Goal: Task Accomplishment & Management: Manage account settings

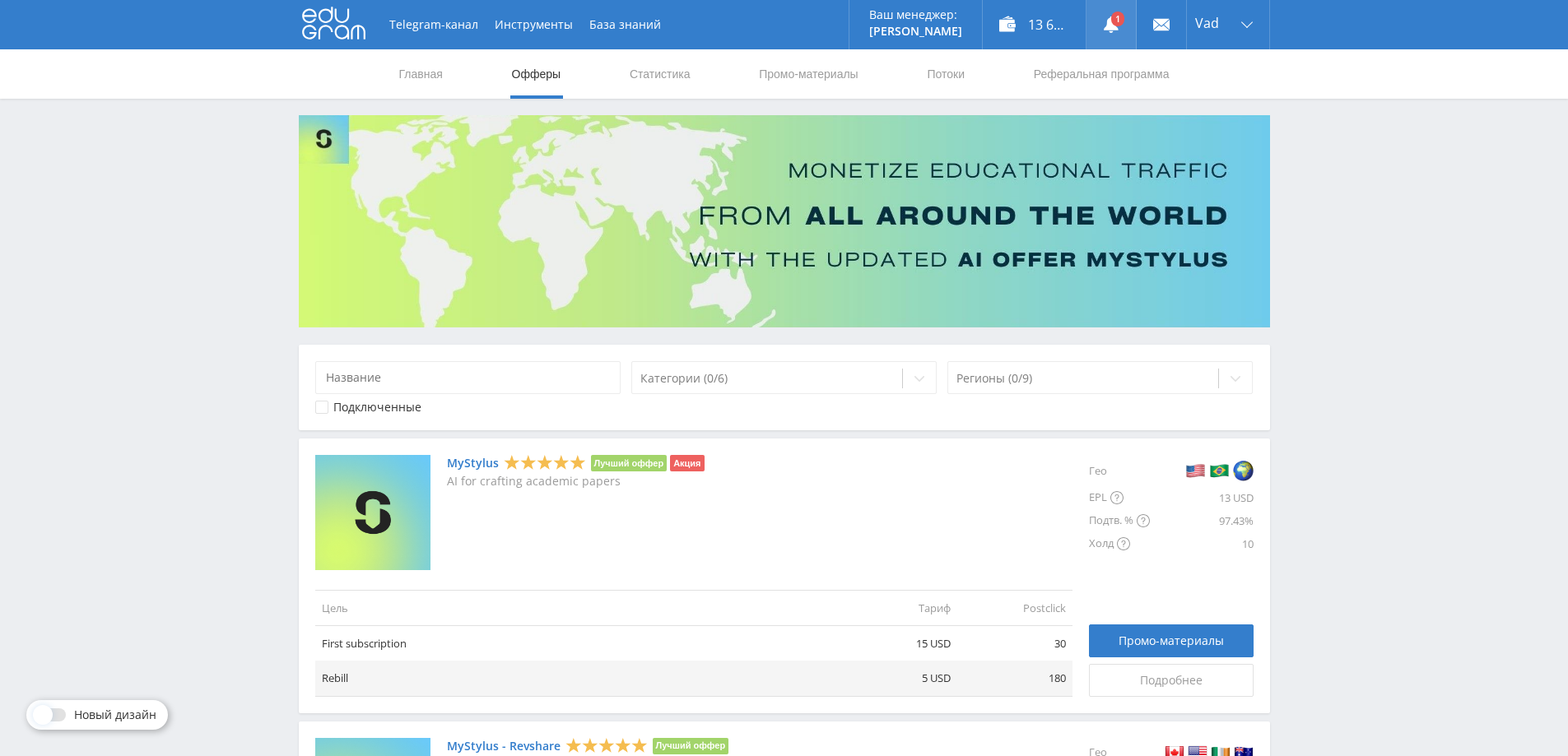
click at [1125, 16] on link at bounding box center [1112, 24] width 50 height 50
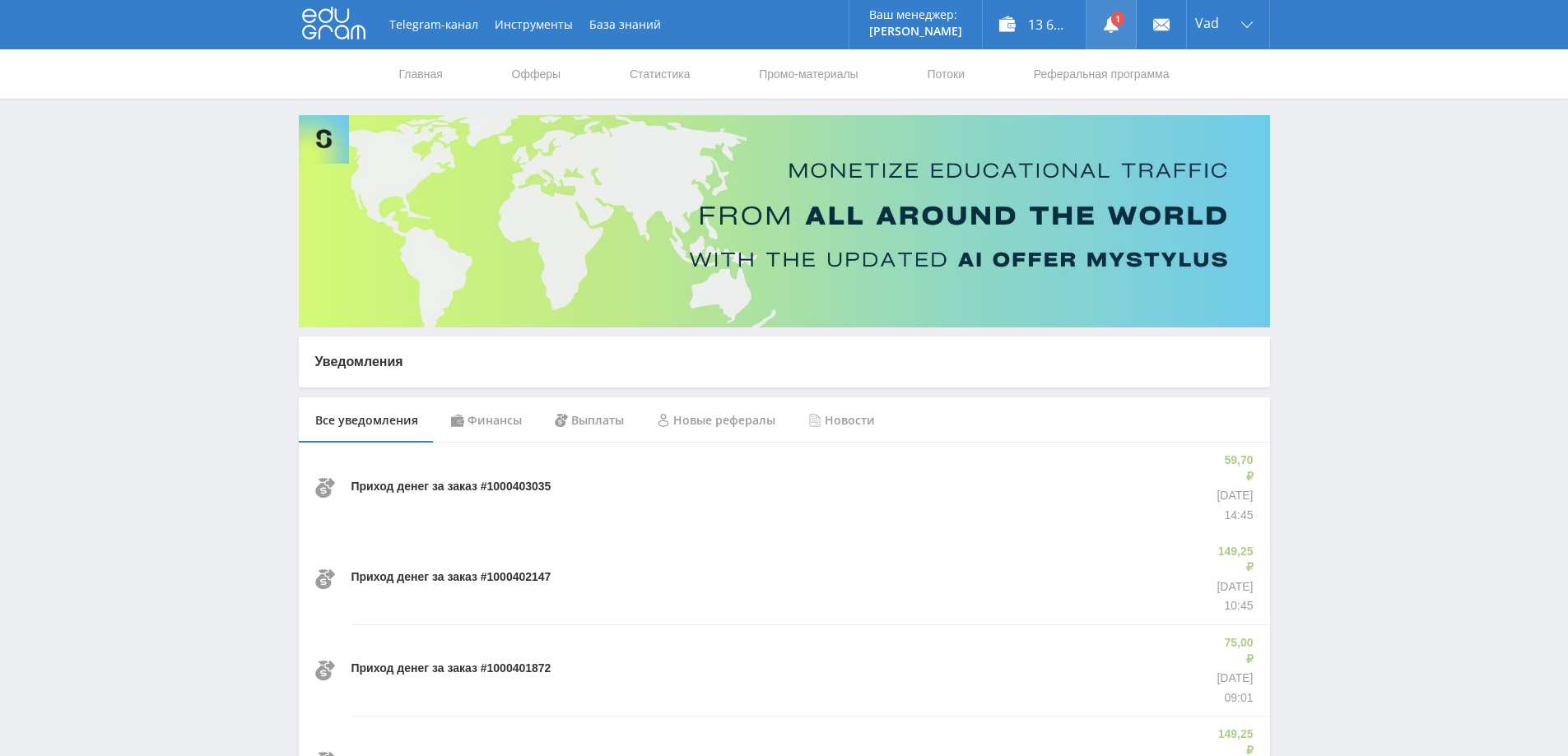
click at [1112, 24] on use at bounding box center [1112, 25] width 15 height 17
click at [663, 76] on link "Статистика" at bounding box center [660, 74] width 65 height 50
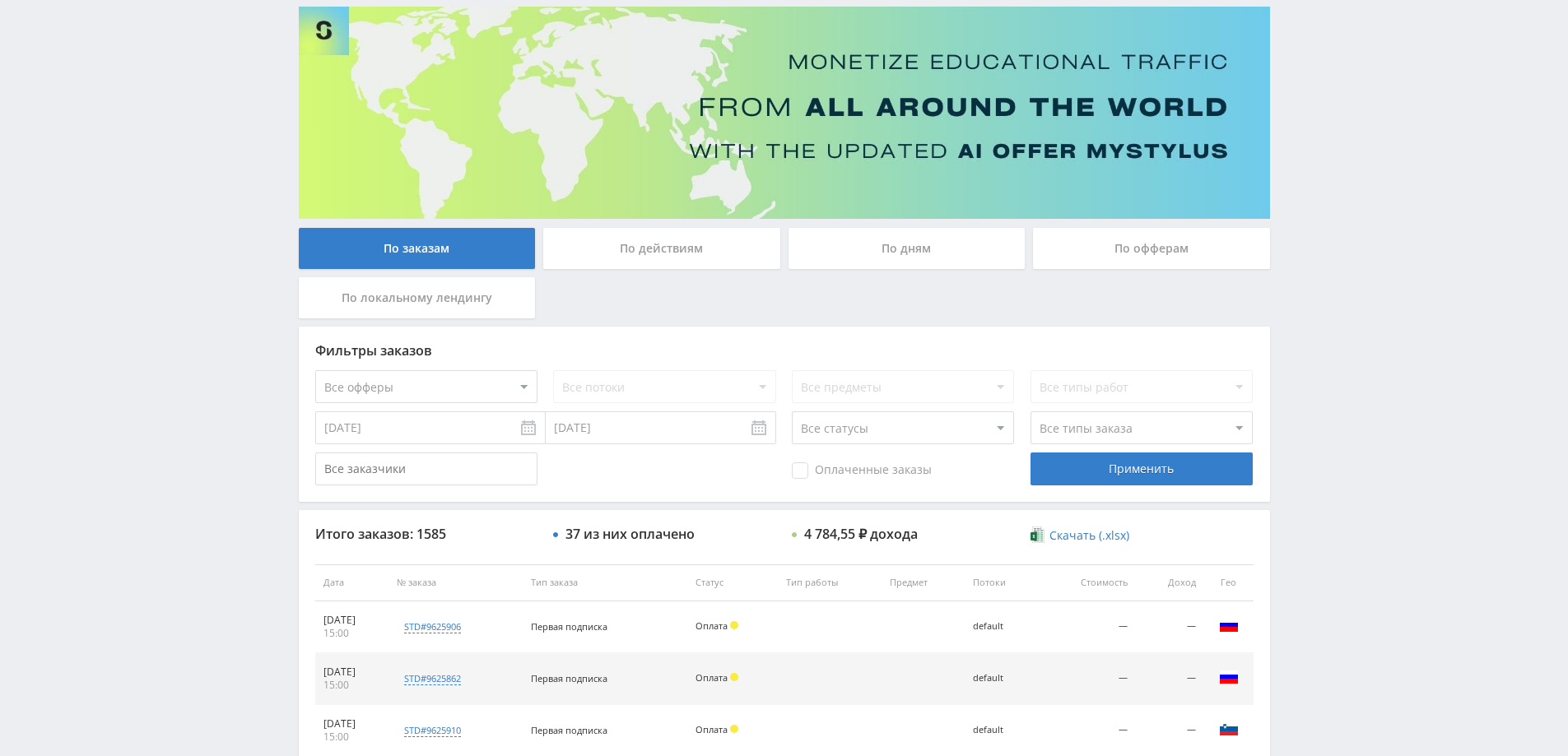
scroll to position [82, 0]
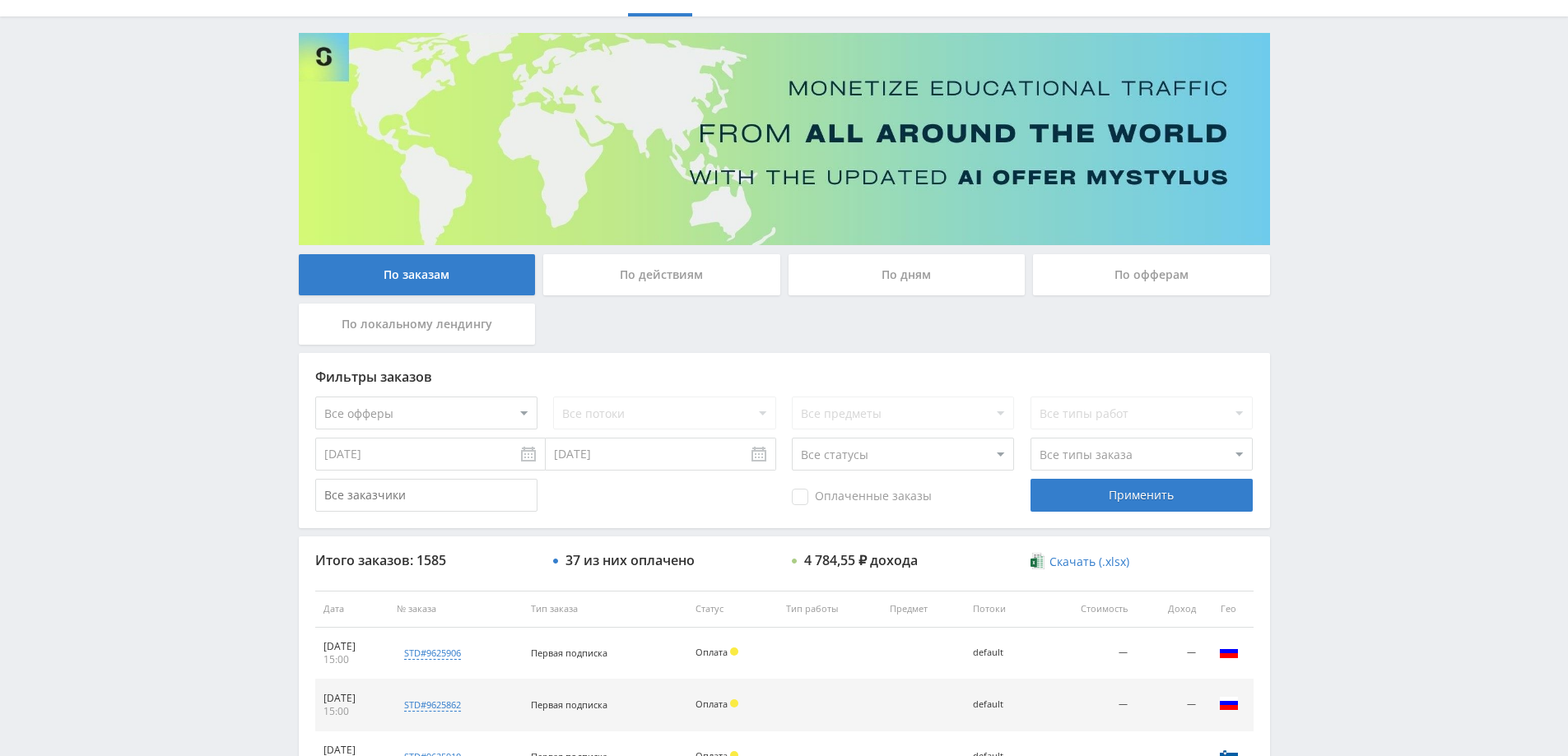
click at [951, 267] on div "По дням" at bounding box center [907, 274] width 237 height 41
click at [0, 0] on input "По дням" at bounding box center [0, 0] width 0 height 0
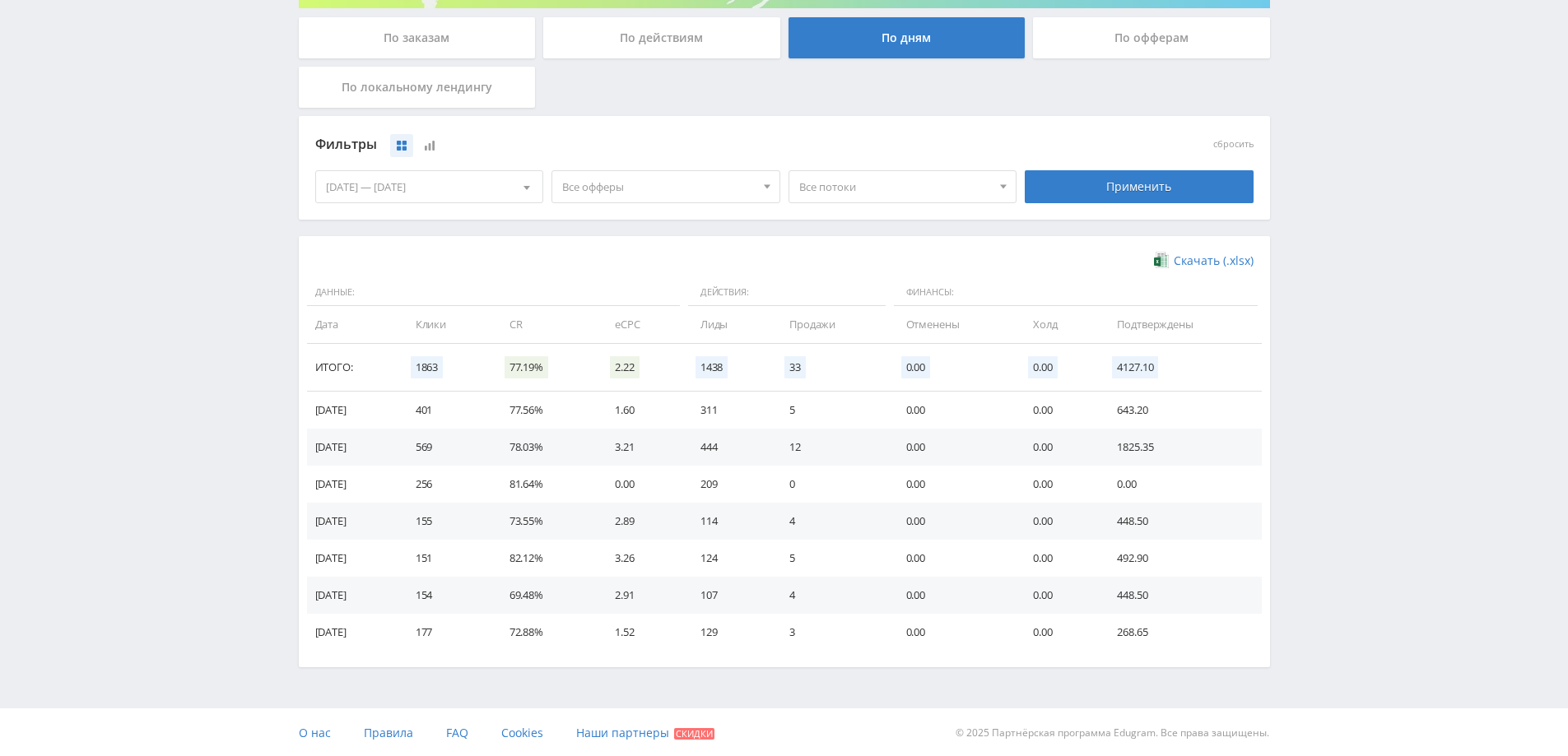
scroll to position [321, 0]
